Goal: Manage account settings

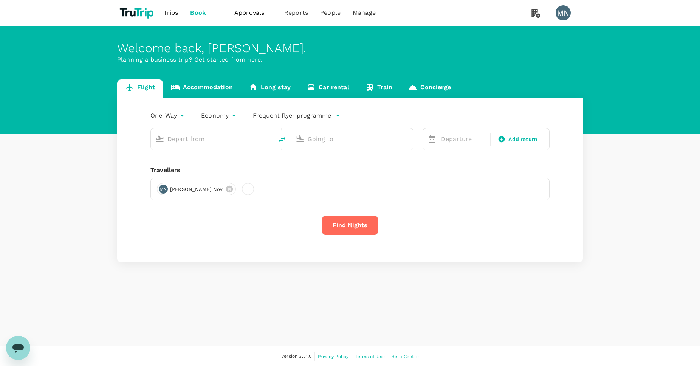
type input "roundtrip"
type input "Ngurah Rai Intl (DPS)"
type input "[PERSON_NAME] Intl (SOC)"
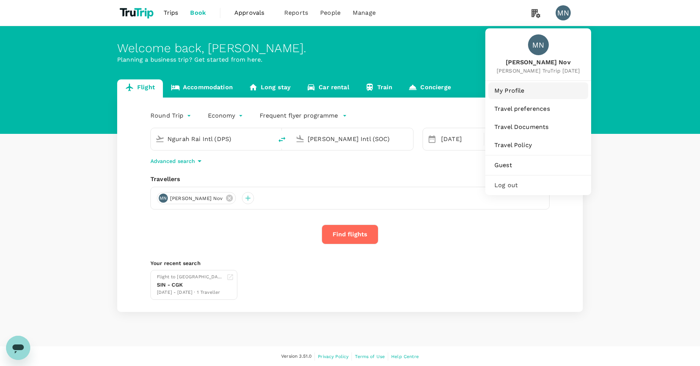
click at [517, 94] on span "My Profile" at bounding box center [539, 90] width 88 height 9
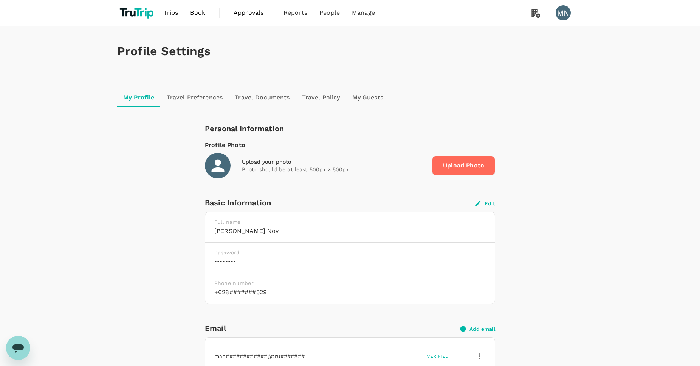
click at [494, 203] on button "Edit" at bounding box center [486, 203] width 20 height 7
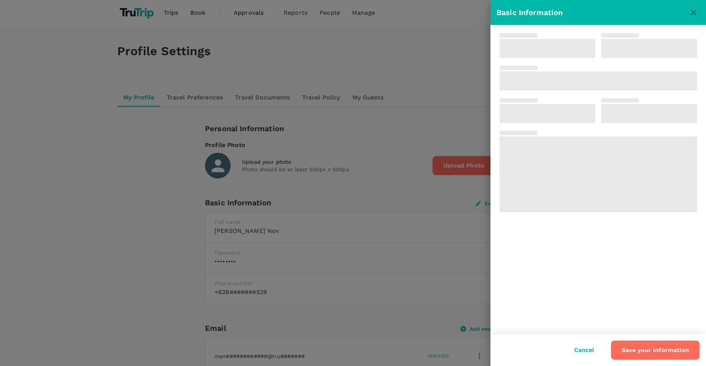
type input "[PERSON_NAME]"
type input "Nov"
type input "62"
type input "81274927529"
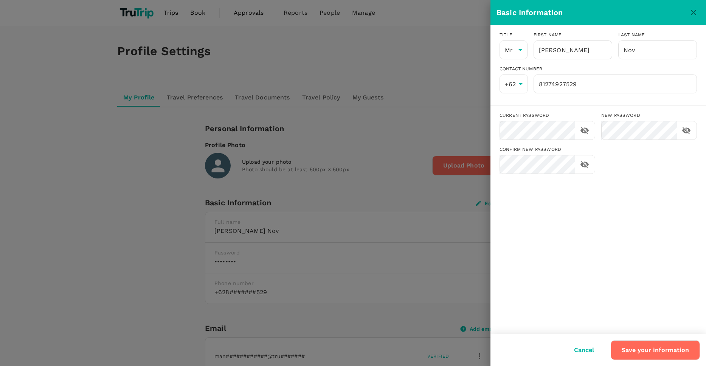
click at [695, 19] on div "Basic Information" at bounding box center [599, 12] width 216 height 25
click at [694, 16] on icon "close" at bounding box center [693, 12] width 9 height 9
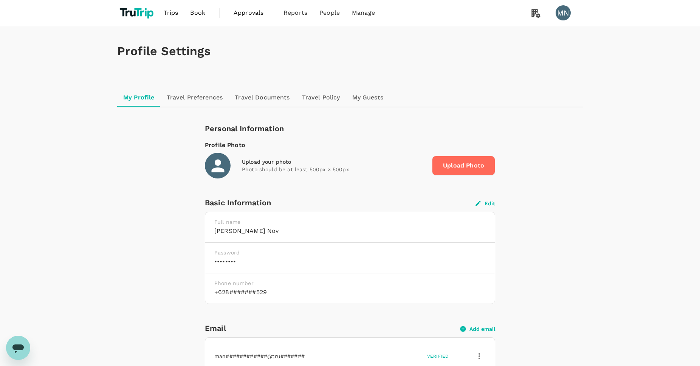
scroll to position [2, 0]
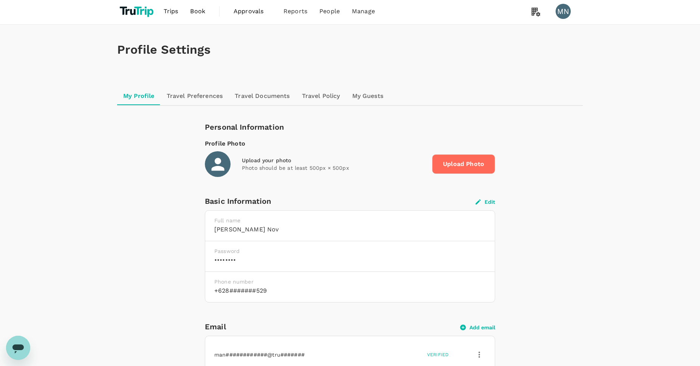
click at [467, 167] on span "Upload Photo" at bounding box center [463, 164] width 63 height 20
click at [0, 0] on input "Upload Photo" at bounding box center [0, 0] width 0 height 0
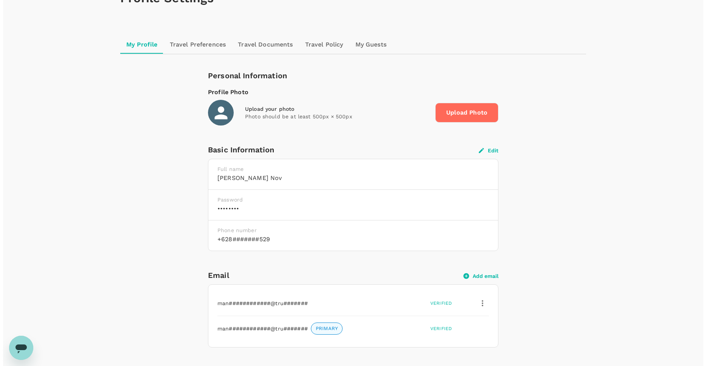
scroll to position [0, 0]
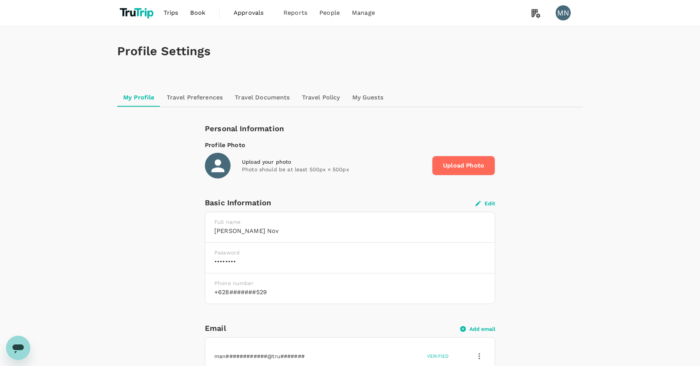
click at [201, 95] on link "Travel Preferences" at bounding box center [195, 98] width 68 height 18
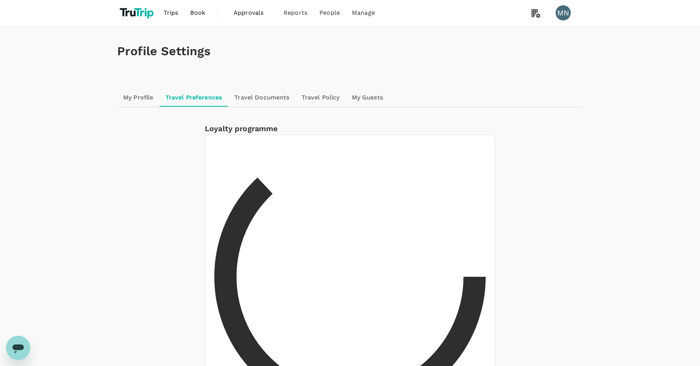
click at [258, 98] on link "Travel Documents" at bounding box center [261, 98] width 67 height 18
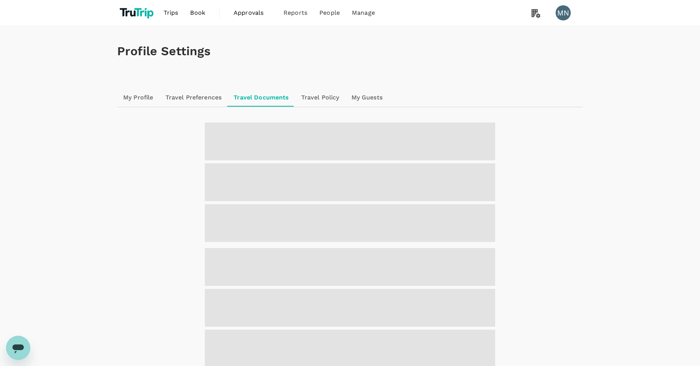
click at [323, 101] on link "Travel Policy" at bounding box center [320, 98] width 50 height 18
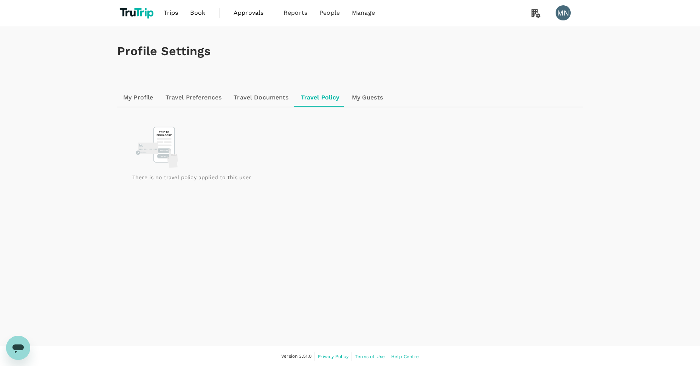
click at [376, 100] on link "My Guests" at bounding box center [367, 98] width 43 height 18
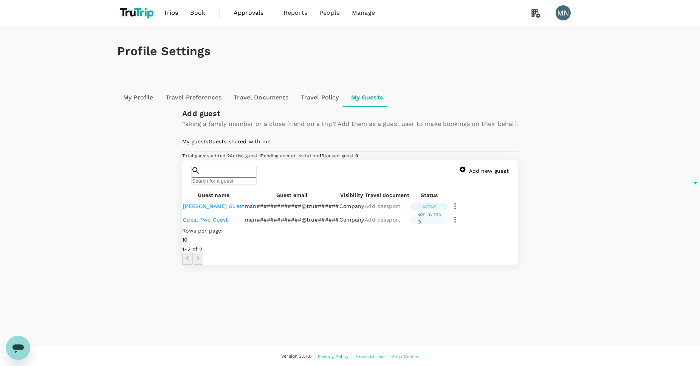
click at [135, 102] on link "My Profile" at bounding box center [138, 98] width 42 height 18
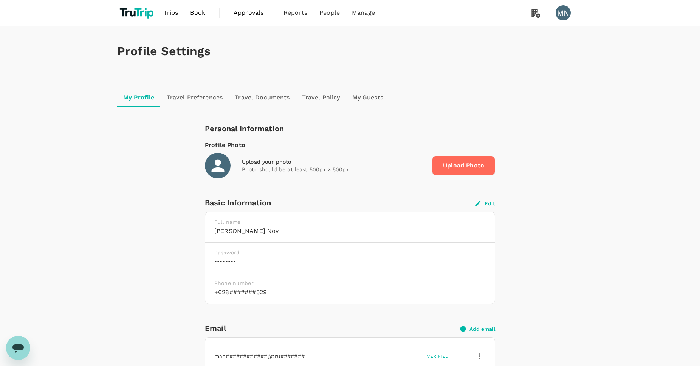
click at [492, 201] on button "Edit" at bounding box center [486, 203] width 20 height 7
